Goal: Information Seeking & Learning: Learn about a topic

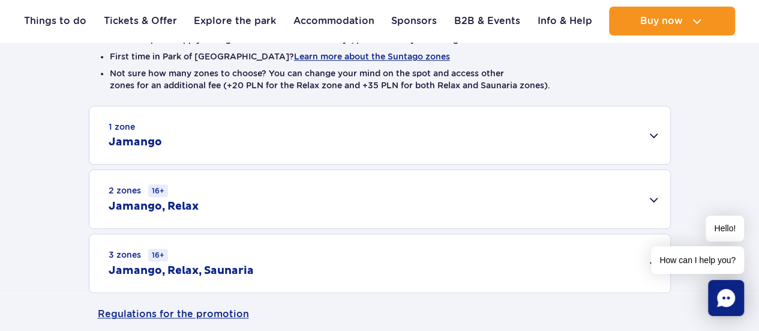
scroll to position [341, 0]
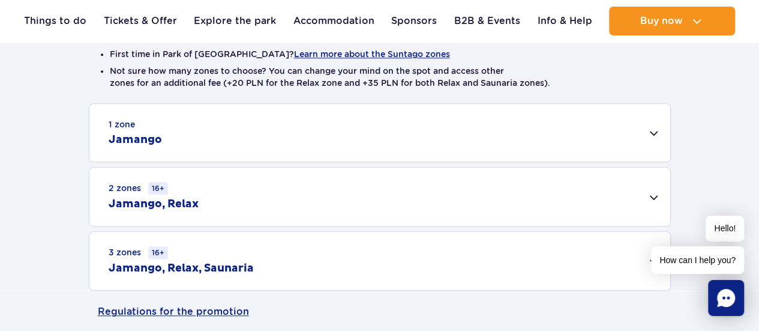
click at [655, 136] on div "1 zone Jamango" at bounding box center [379, 133] width 581 height 58
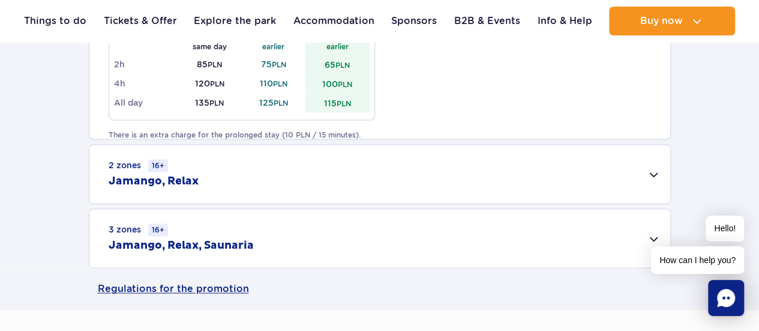
scroll to position [810, 0]
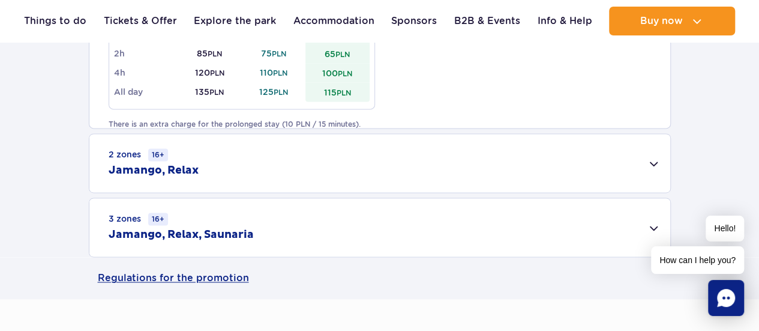
click at [648, 221] on div "3 zones 16+ Jamango, Relax, Saunaria" at bounding box center [379, 227] width 581 height 58
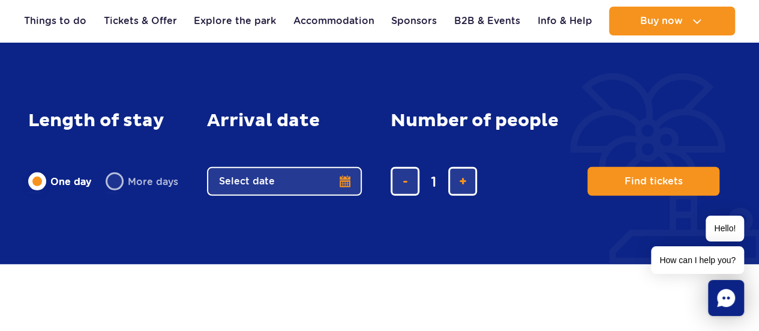
scroll to position [1976, 0]
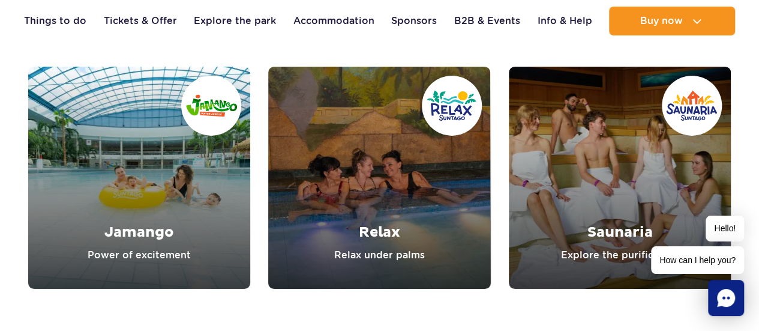
click at [602, 218] on link "Saunaria" at bounding box center [620, 178] width 222 height 222
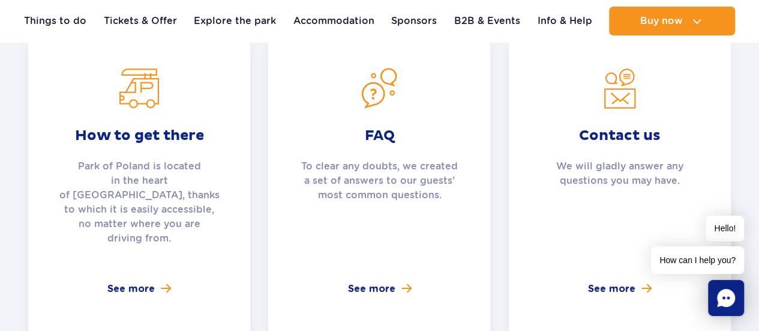
scroll to position [2561, 0]
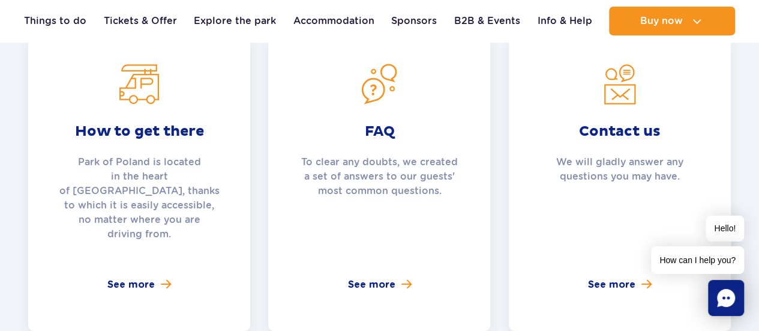
click at [368, 276] on div "FAQ To clear any doubts, we created a set of answers to our guests' most common…" at bounding box center [379, 182] width 222 height 295
click at [374, 277] on span "See more" at bounding box center [370, 284] width 47 height 14
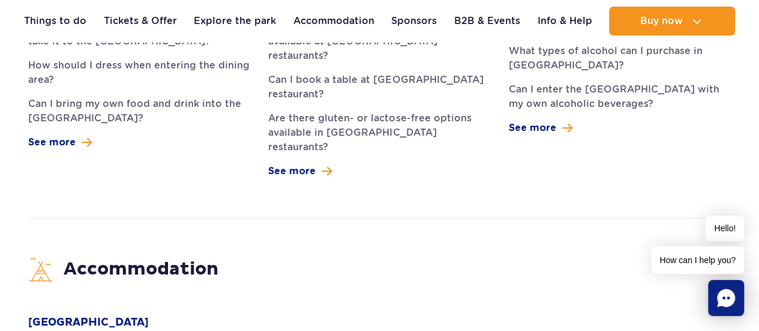
scroll to position [2912, 0]
